Goal: Task Accomplishment & Management: Manage account settings

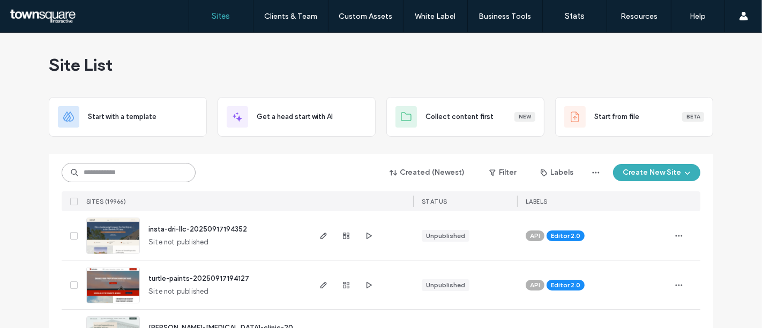
click at [179, 174] on input at bounding box center [129, 172] width 134 height 19
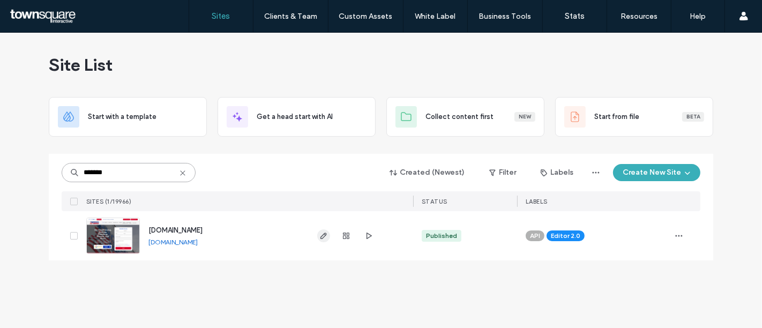
type input "*******"
click at [323, 229] on span "button" at bounding box center [323, 235] width 13 height 13
click at [324, 235] on icon "button" at bounding box center [323, 235] width 9 height 9
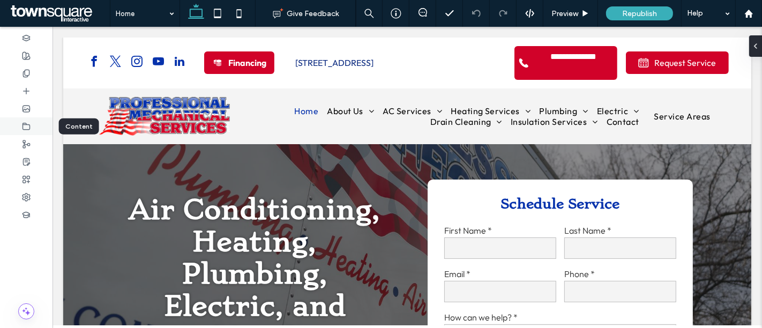
click at [27, 125] on icon at bounding box center [26, 126] width 9 height 9
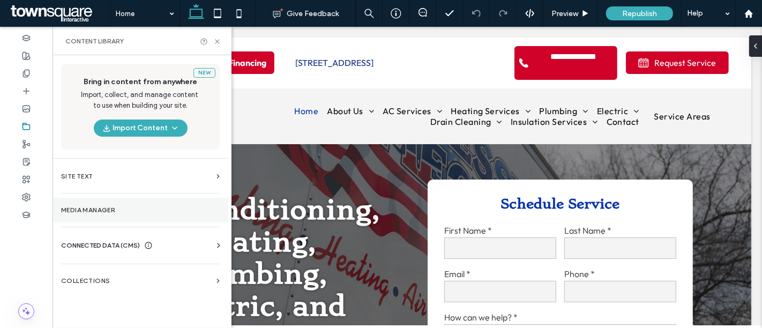
click at [80, 198] on section "Media Manager" at bounding box center [140, 210] width 176 height 25
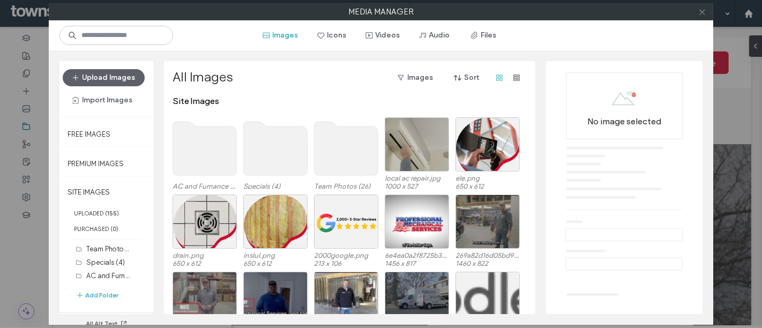
click at [702, 12] on use at bounding box center [701, 11] width 5 height 5
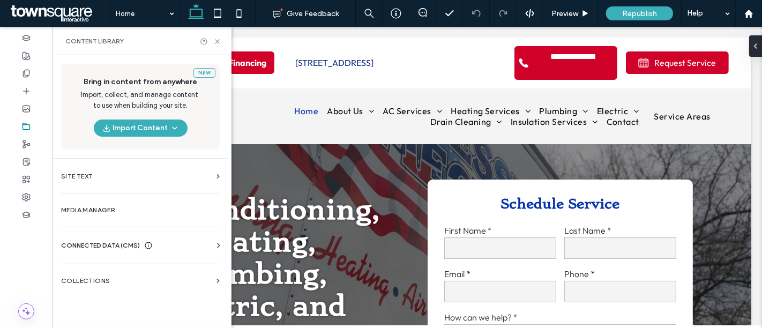
click at [66, 249] on span "CONNECTED DATA (CMS)" at bounding box center [100, 245] width 79 height 11
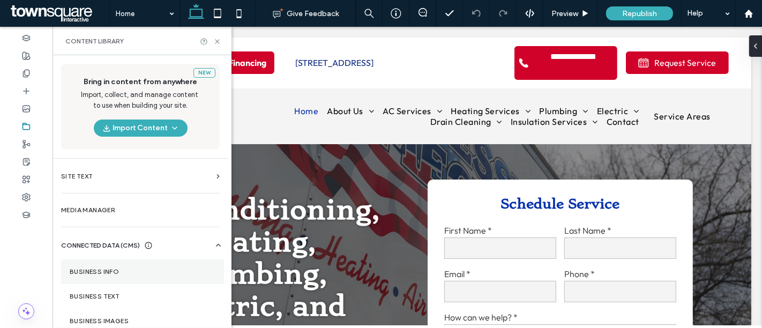
click at [98, 277] on section "Business Info" at bounding box center [142, 271] width 163 height 25
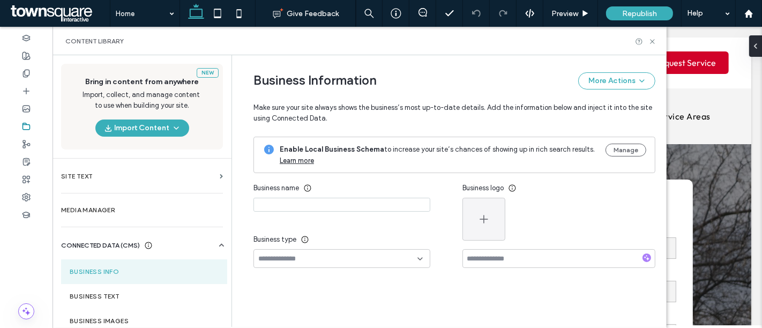
type input "**********"
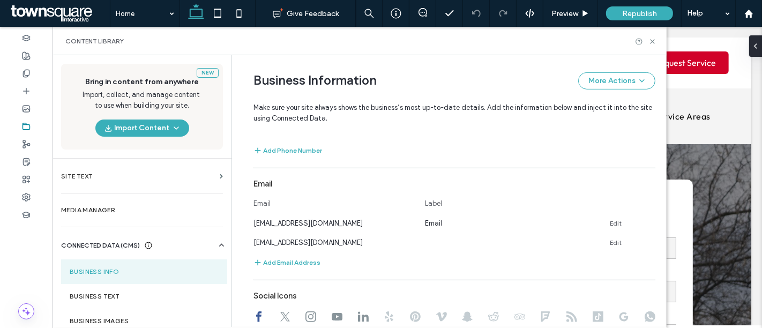
scroll to position [509, 0]
drag, startPoint x: 340, startPoint y: 220, endPoint x: 240, endPoint y: 220, distance: 100.2
click at [240, 220] on div "**********" at bounding box center [446, 41] width 418 height 991
copy span "infopromech08@gmail.com"
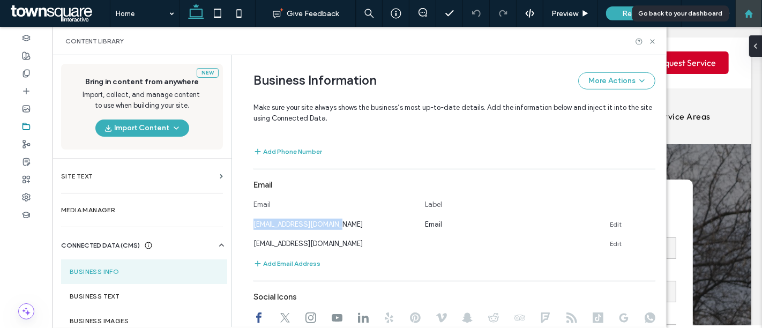
click at [746, 17] on use at bounding box center [748, 13] width 8 height 8
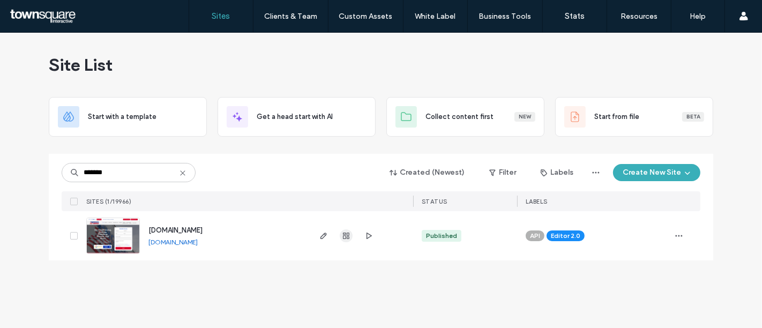
type input "*******"
click at [347, 232] on use "button" at bounding box center [346, 235] width 6 height 6
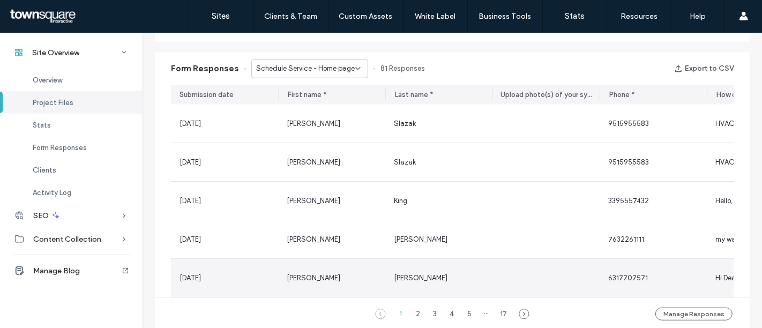
scroll to position [666, 0]
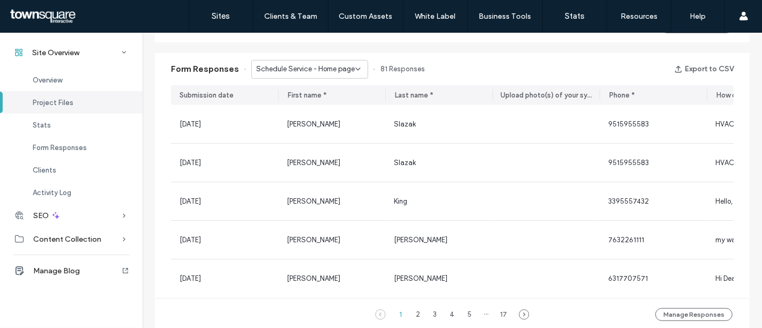
click at [346, 70] on span "Schedule Service - Home page" at bounding box center [305, 69] width 99 height 11
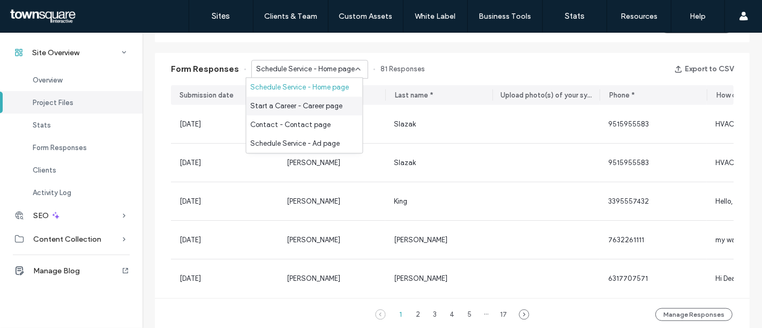
click at [330, 101] on span "Start a Career - Career page" at bounding box center [297, 106] width 92 height 11
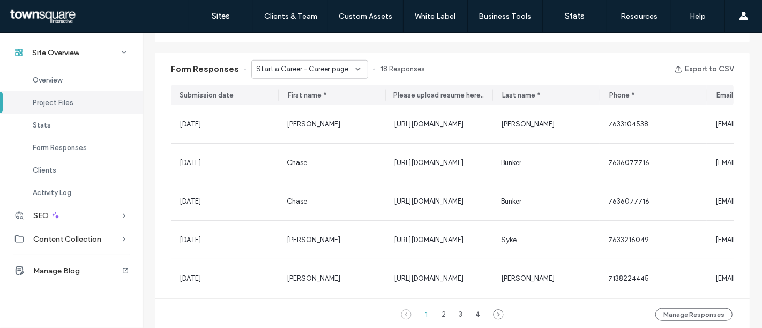
click at [330, 61] on div "Start a Career - Career page" at bounding box center [309, 69] width 117 height 19
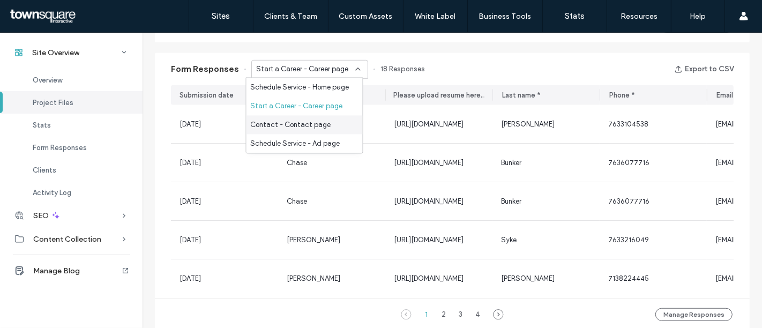
click at [311, 124] on span "Contact - Contact page" at bounding box center [291, 124] width 80 height 11
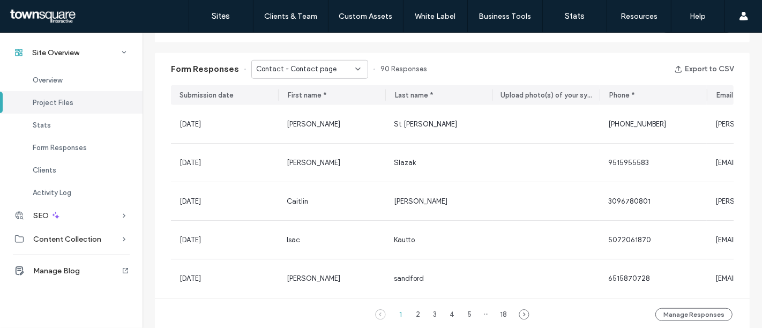
click at [329, 72] on div "Contact - Contact page" at bounding box center [305, 69] width 99 height 11
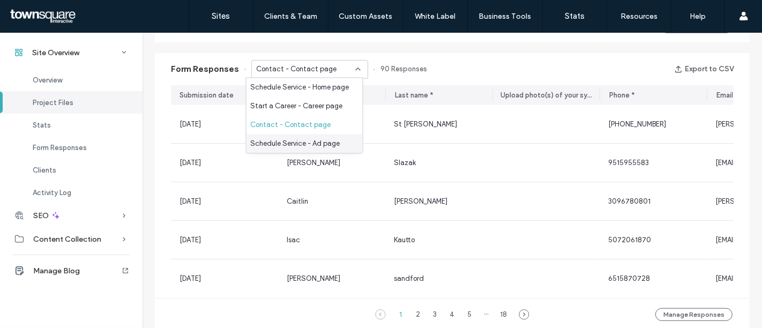
click at [303, 146] on span "Schedule Service - Ad page" at bounding box center [295, 143] width 89 height 11
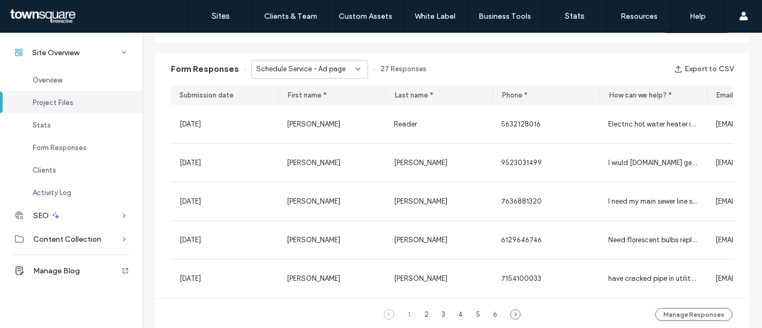
click at [334, 65] on span "Schedule Service - Ad page" at bounding box center [300, 69] width 89 height 11
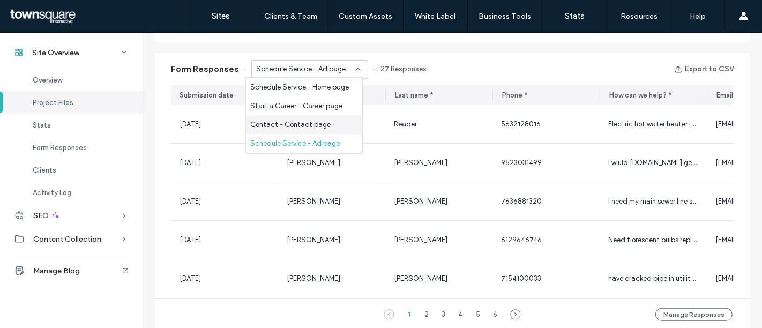
click at [325, 123] on span "Contact - Contact page" at bounding box center [291, 124] width 80 height 11
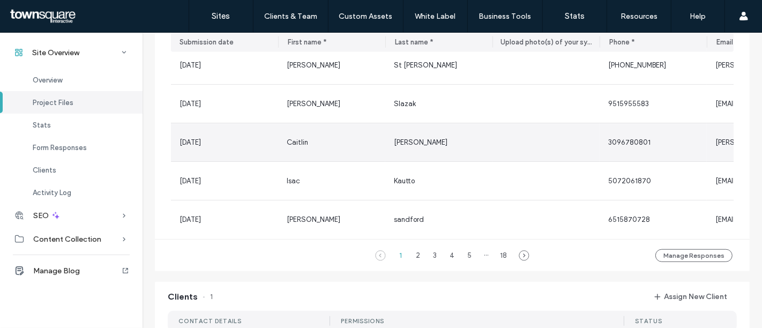
scroll to position [733, 1]
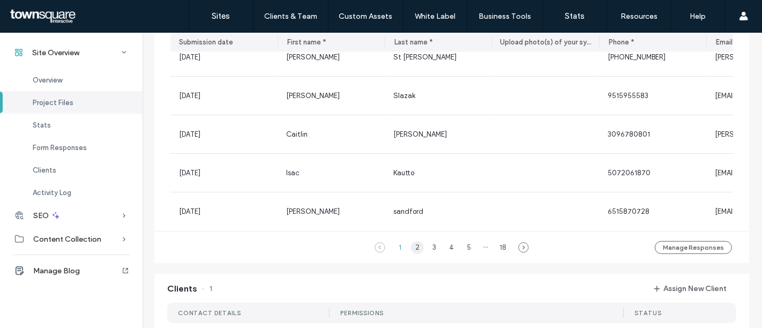
click at [411, 251] on div "2" at bounding box center [417, 247] width 13 height 13
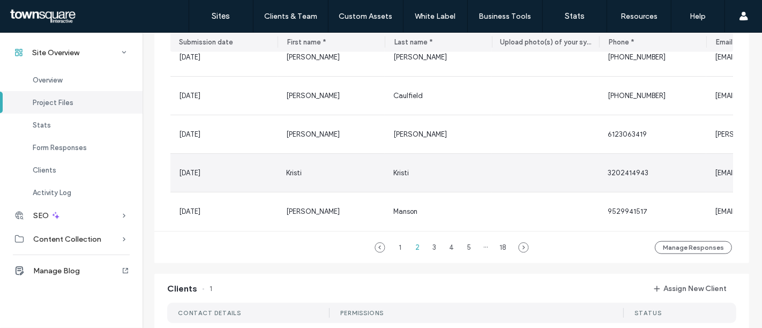
scroll to position [713, 1]
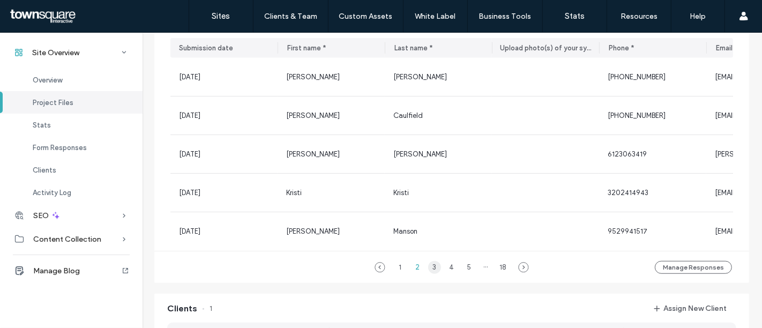
click at [429, 272] on div "3" at bounding box center [434, 267] width 13 height 13
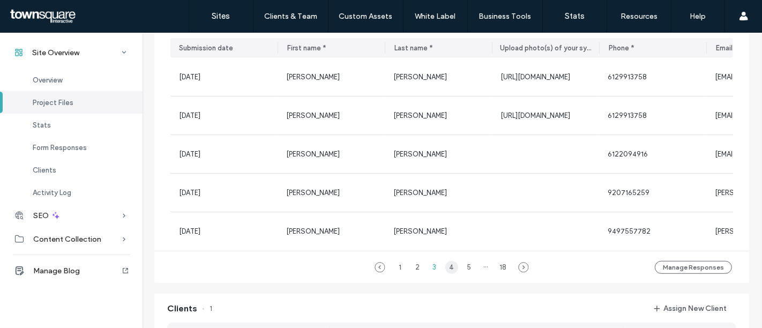
click at [445, 274] on div "4" at bounding box center [451, 267] width 13 height 13
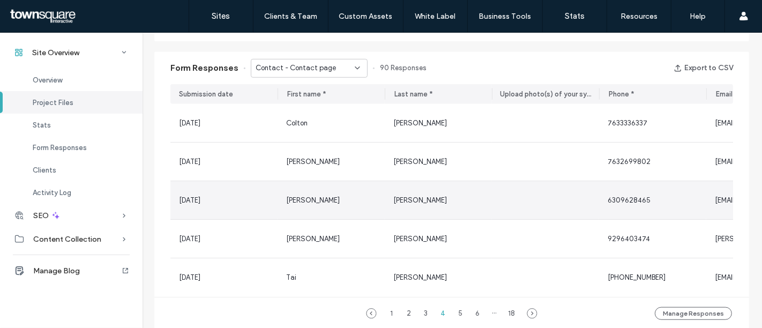
scroll to position [666, 1]
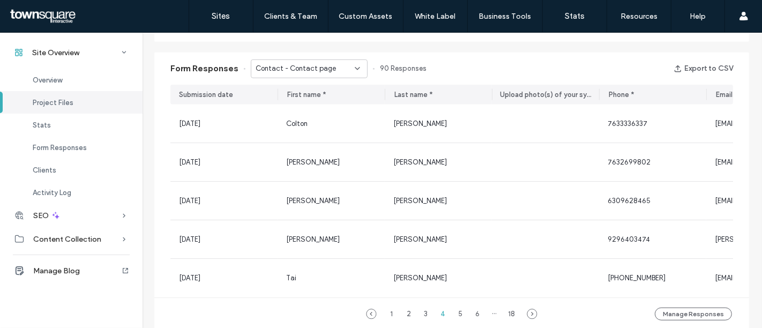
click at [328, 68] on div "Contact - Contact page" at bounding box center [304, 68] width 99 height 11
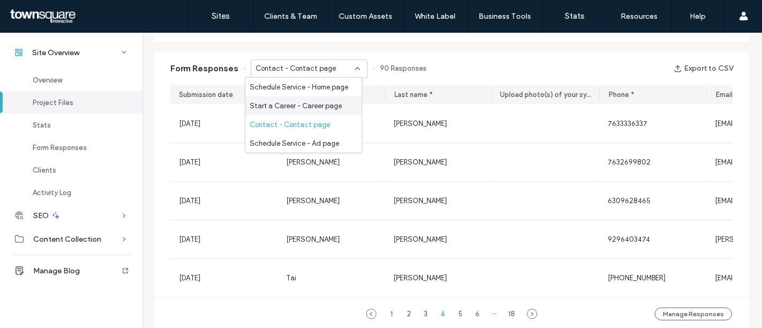
click at [322, 106] on span "Start a Career - Career page" at bounding box center [296, 105] width 92 height 11
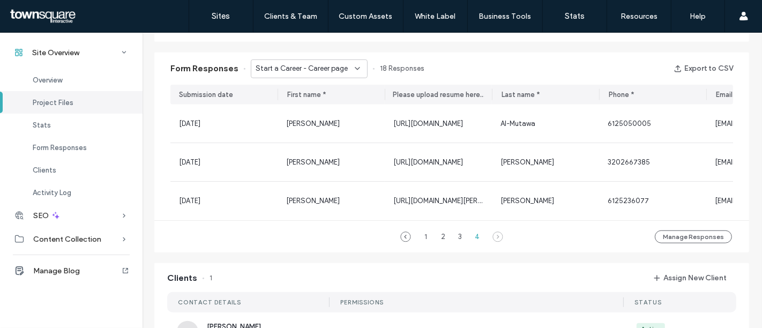
click at [341, 63] on div "Start a Career - Career page" at bounding box center [304, 68] width 99 height 11
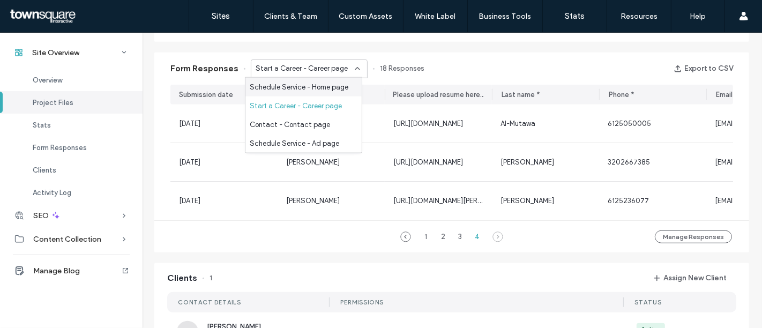
click at [336, 86] on span "Schedule Service - Home page" at bounding box center [299, 86] width 99 height 11
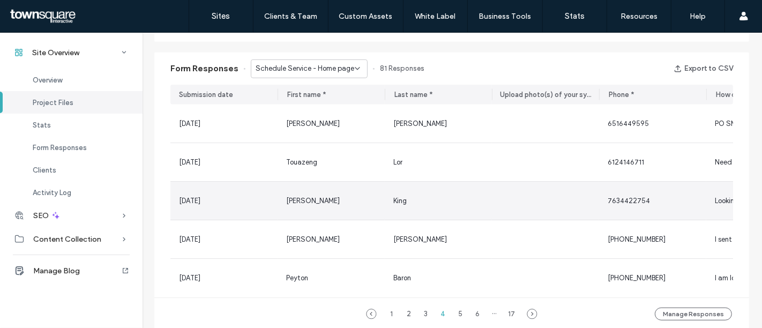
scroll to position [703, 1]
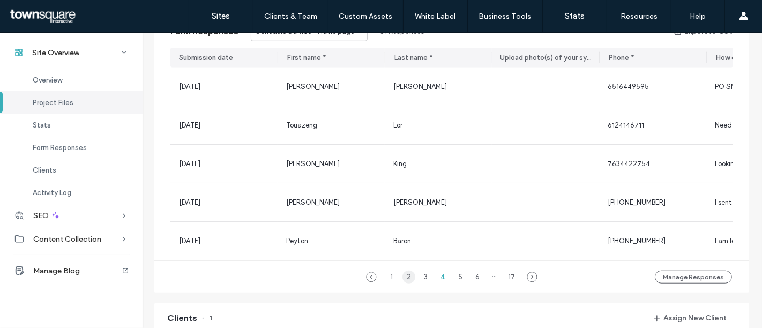
click at [403, 281] on div "2" at bounding box center [408, 276] width 13 height 13
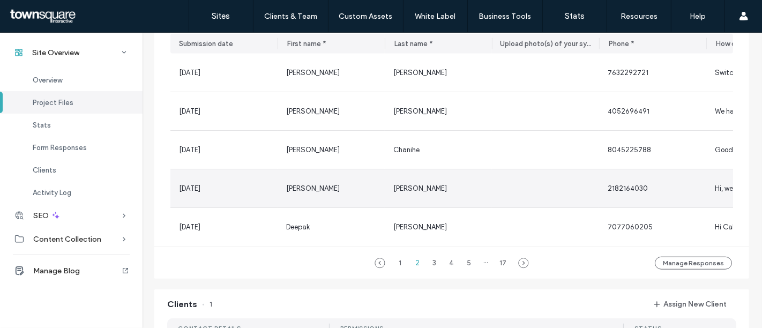
scroll to position [716, 1]
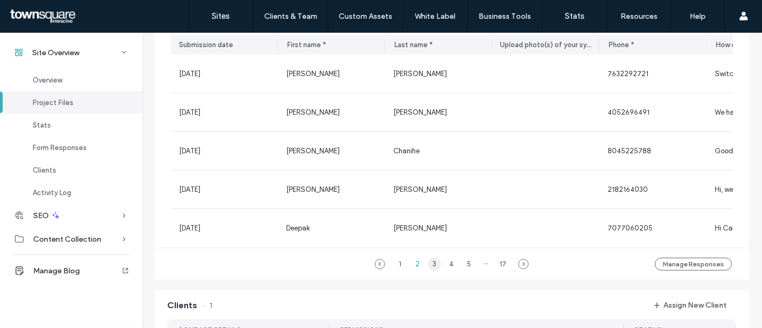
click at [433, 264] on div "3" at bounding box center [434, 264] width 13 height 13
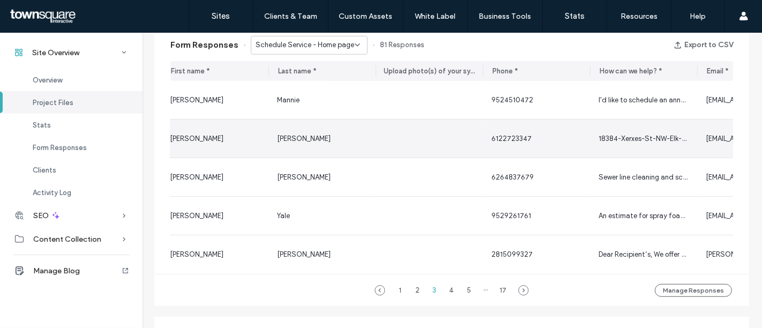
scroll to position [70, 1]
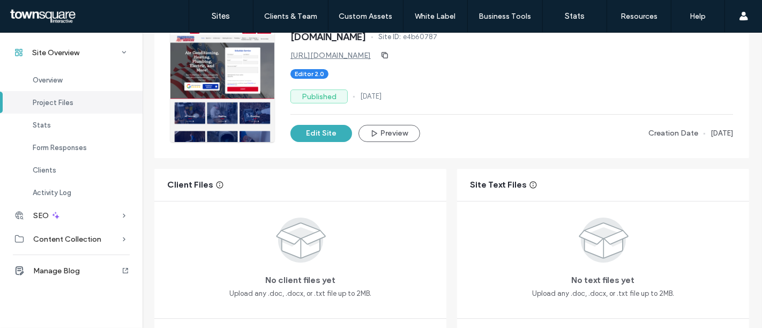
scroll to position [0, 1]
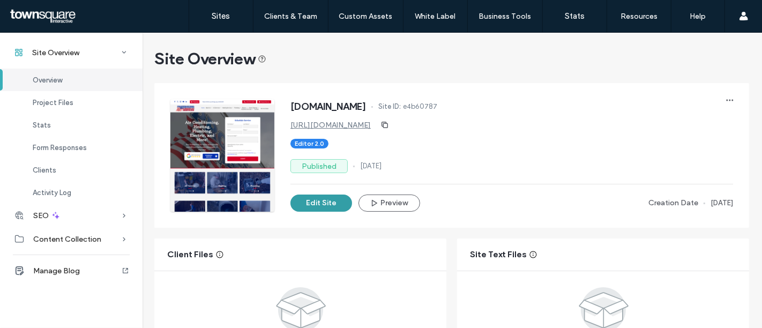
click at [325, 201] on button "Edit Site" at bounding box center [321, 202] width 62 height 17
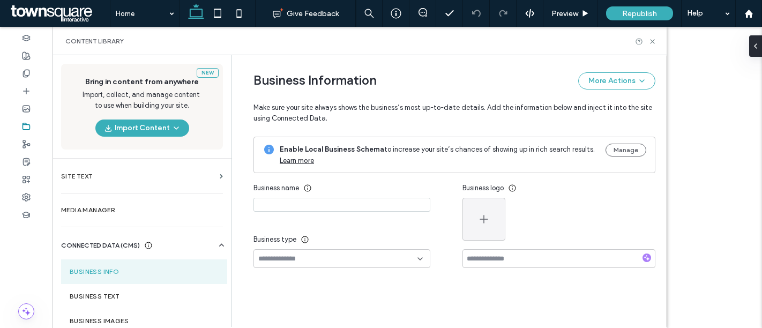
type input "**********"
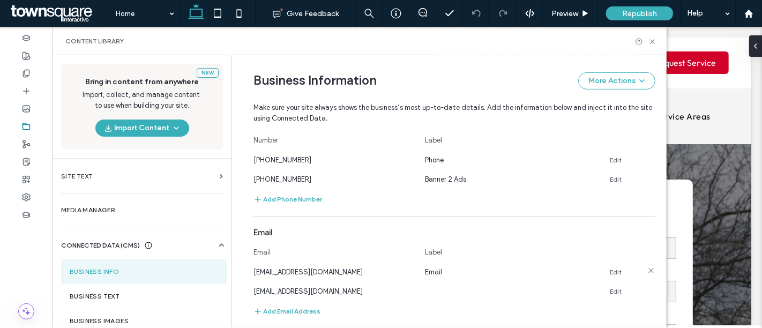
scroll to position [515, 0]
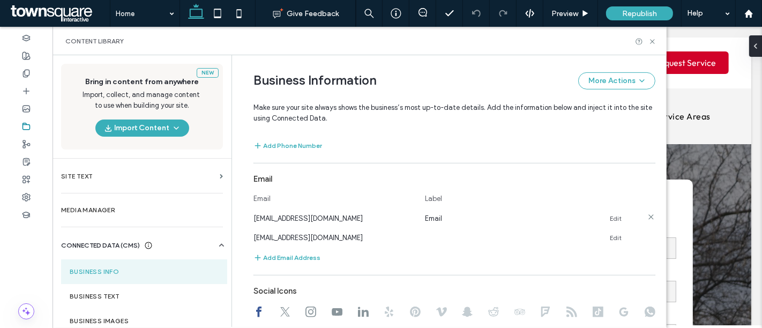
click at [327, 215] on span "infopromech08@gmail.com" at bounding box center [307, 218] width 109 height 8
copy span "infopromech08@gmail.com"
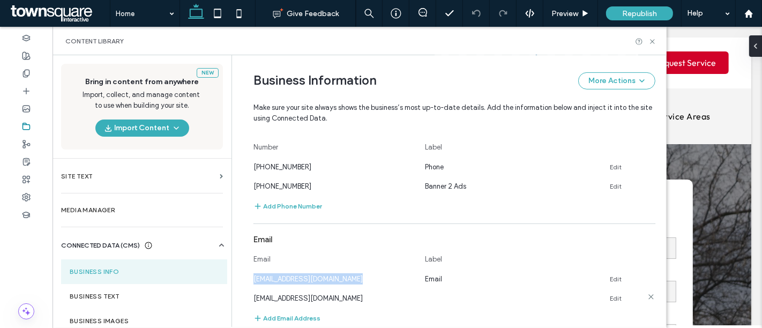
scroll to position [456, 0]
click at [279, 288] on section "Email Email Label infopromech08@gmail.com Email Edit blakepromech@gmail.com Edi…" at bounding box center [454, 275] width 402 height 95
click at [279, 291] on div "blakepromech@gmail.com" at bounding box center [333, 296] width 161 height 11
click at [277, 293] on span "blakepromech@gmail.com" at bounding box center [307, 297] width 109 height 8
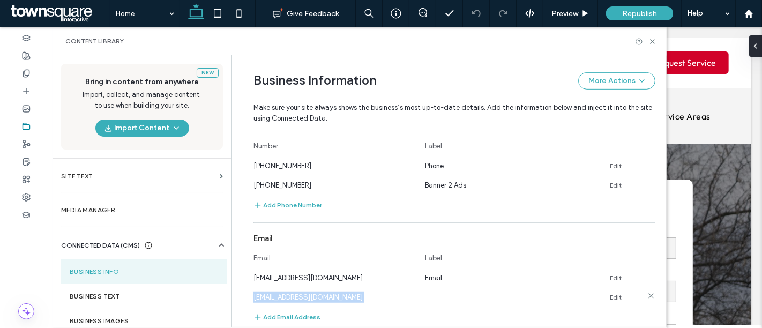
click at [277, 293] on span "blakepromech@gmail.com" at bounding box center [307, 297] width 109 height 8
copy div "blakepromech@gmail.com"
